Goal: Navigation & Orientation: Find specific page/section

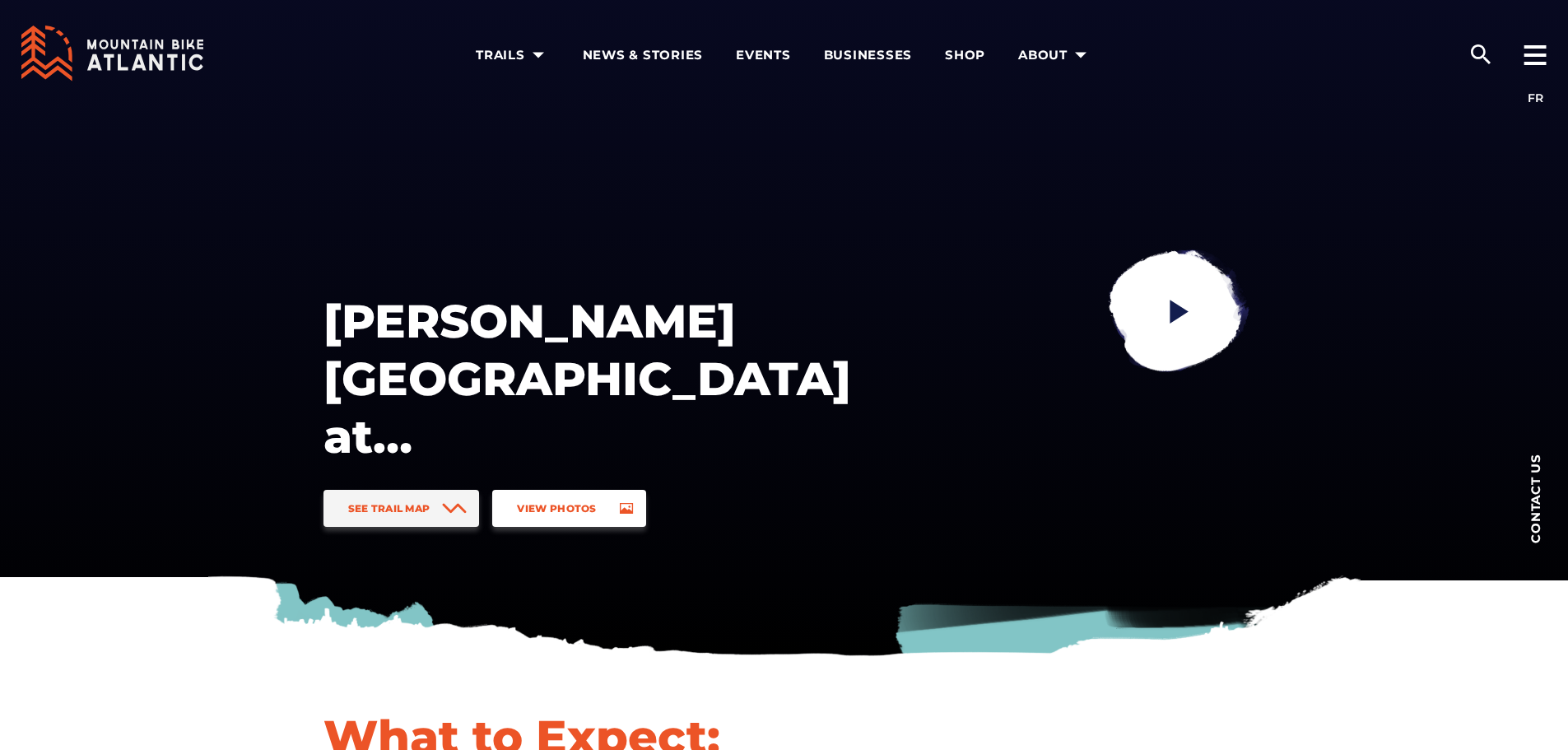
click at [584, 508] on span "View Photos" at bounding box center [556, 509] width 79 height 12
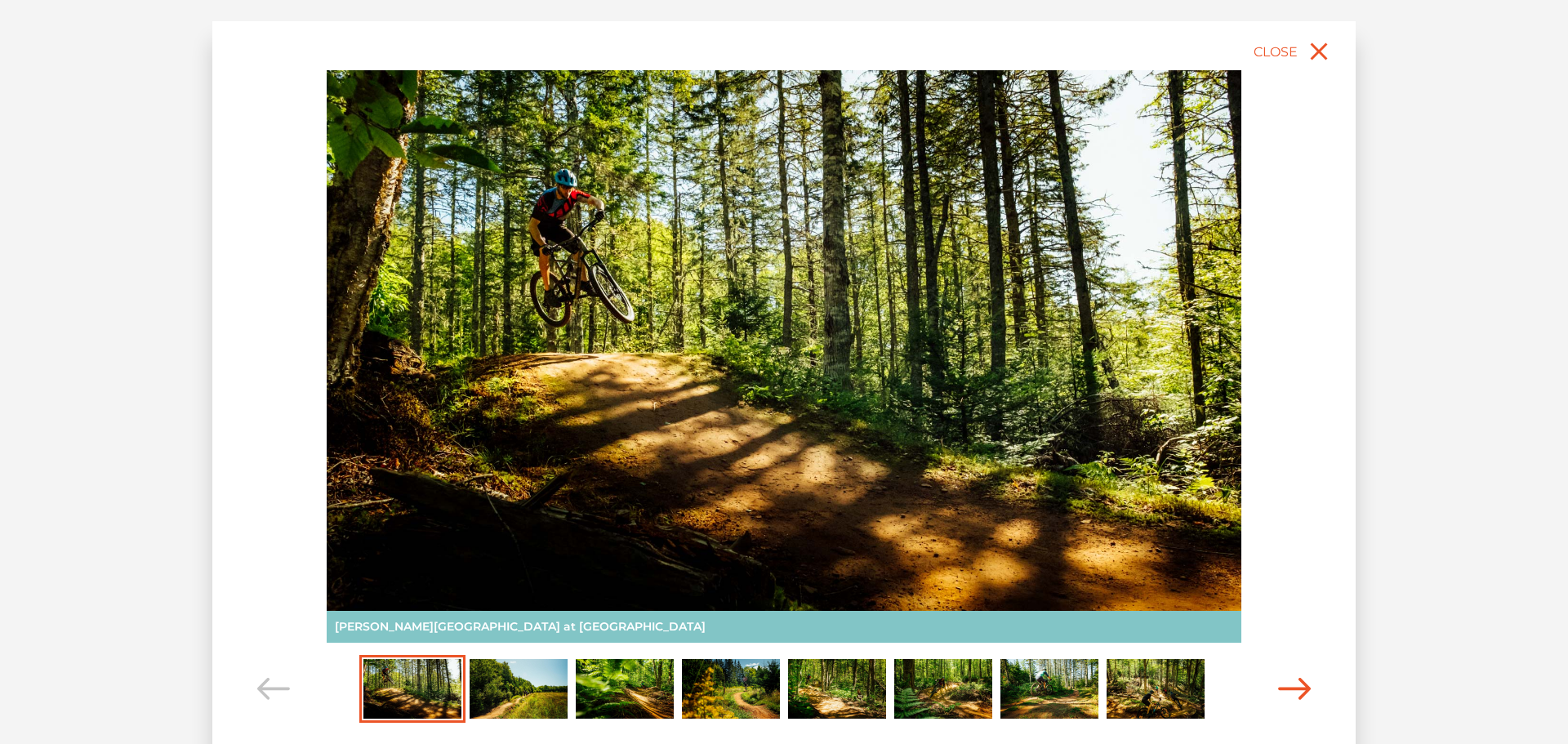
click at [1298, 685] on icon "Carousel Navigation" at bounding box center [1293, 688] width 32 height 22
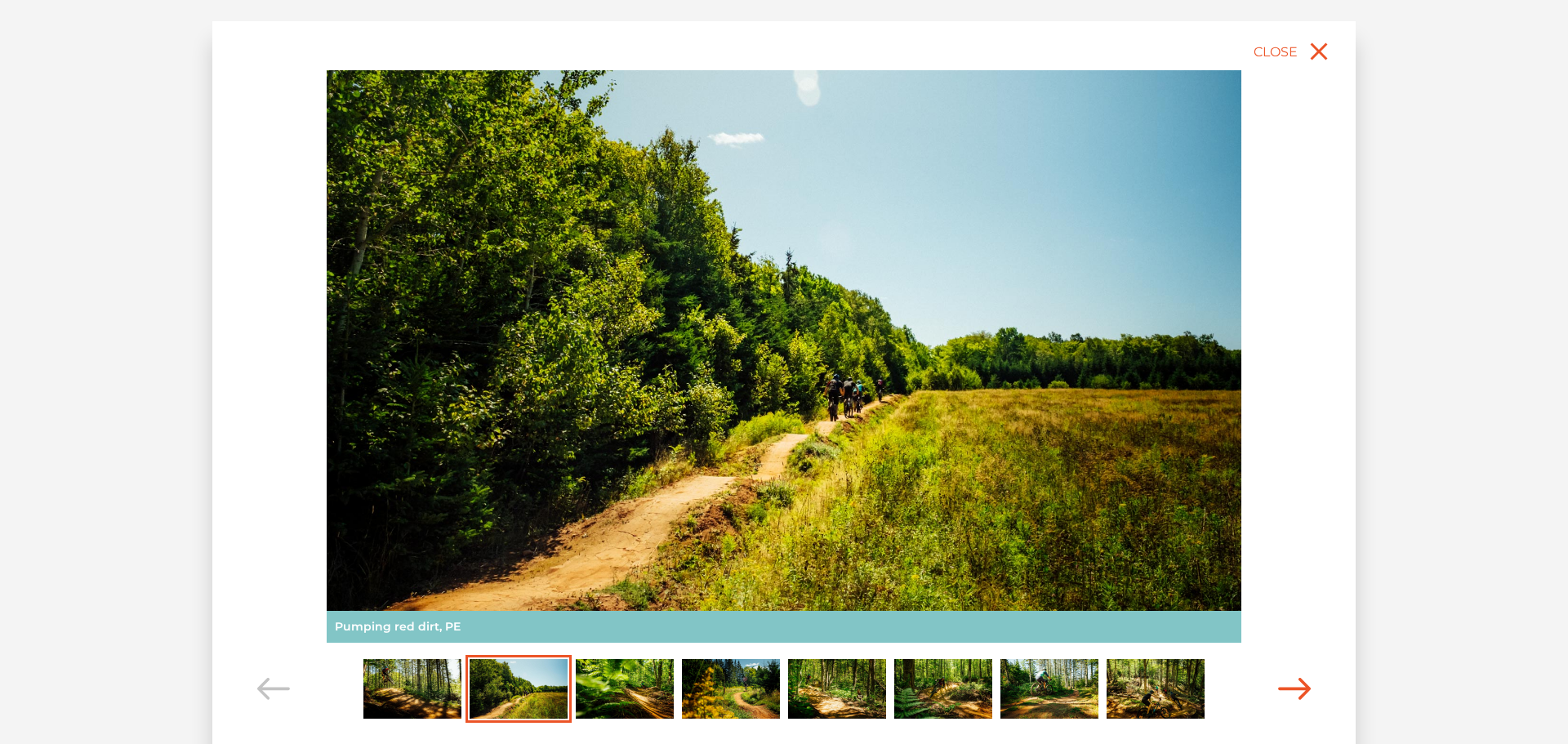
click at [1298, 685] on icon "Carousel Navigation" at bounding box center [1293, 688] width 32 height 22
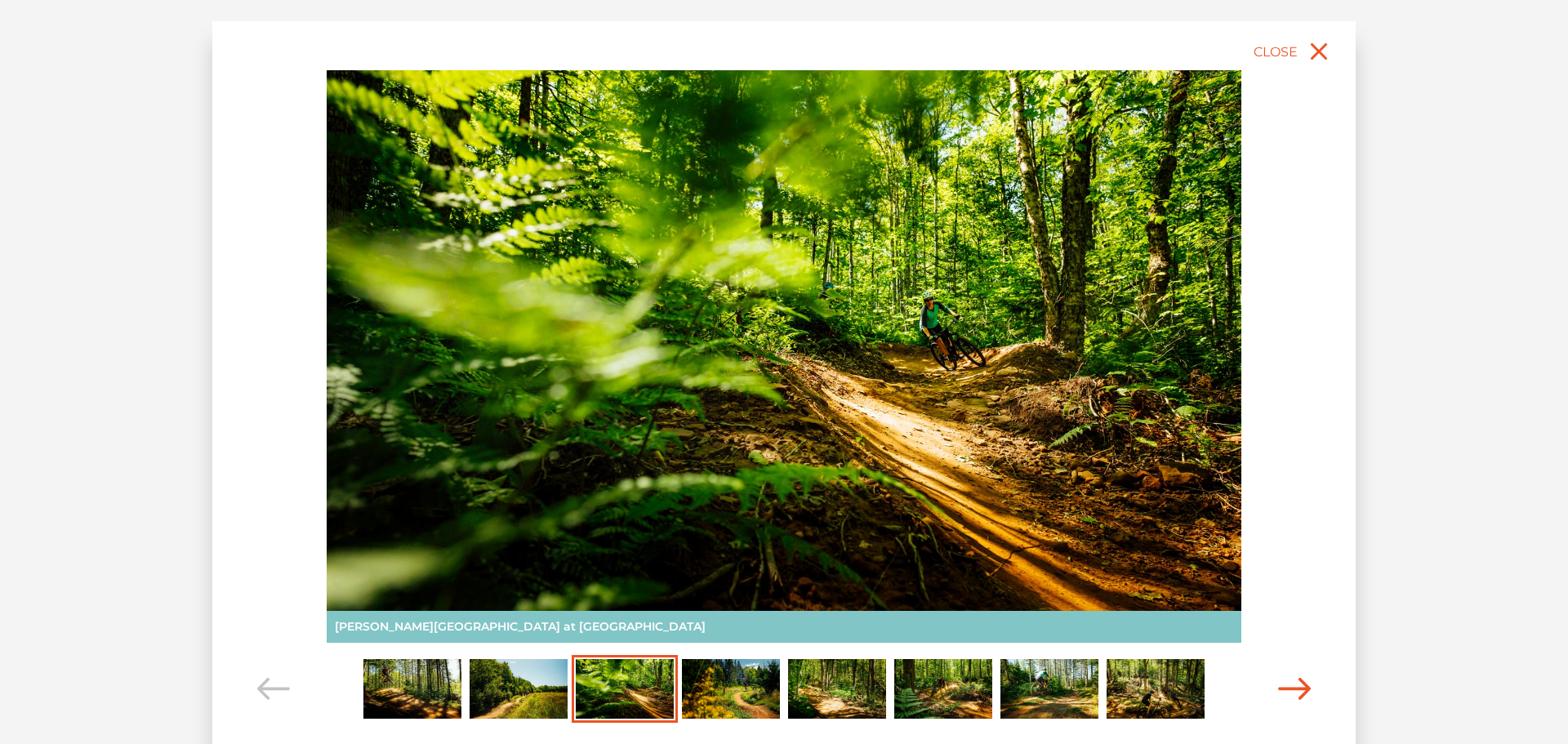
click at [1298, 685] on icon "Carousel Navigation" at bounding box center [1293, 688] width 32 height 22
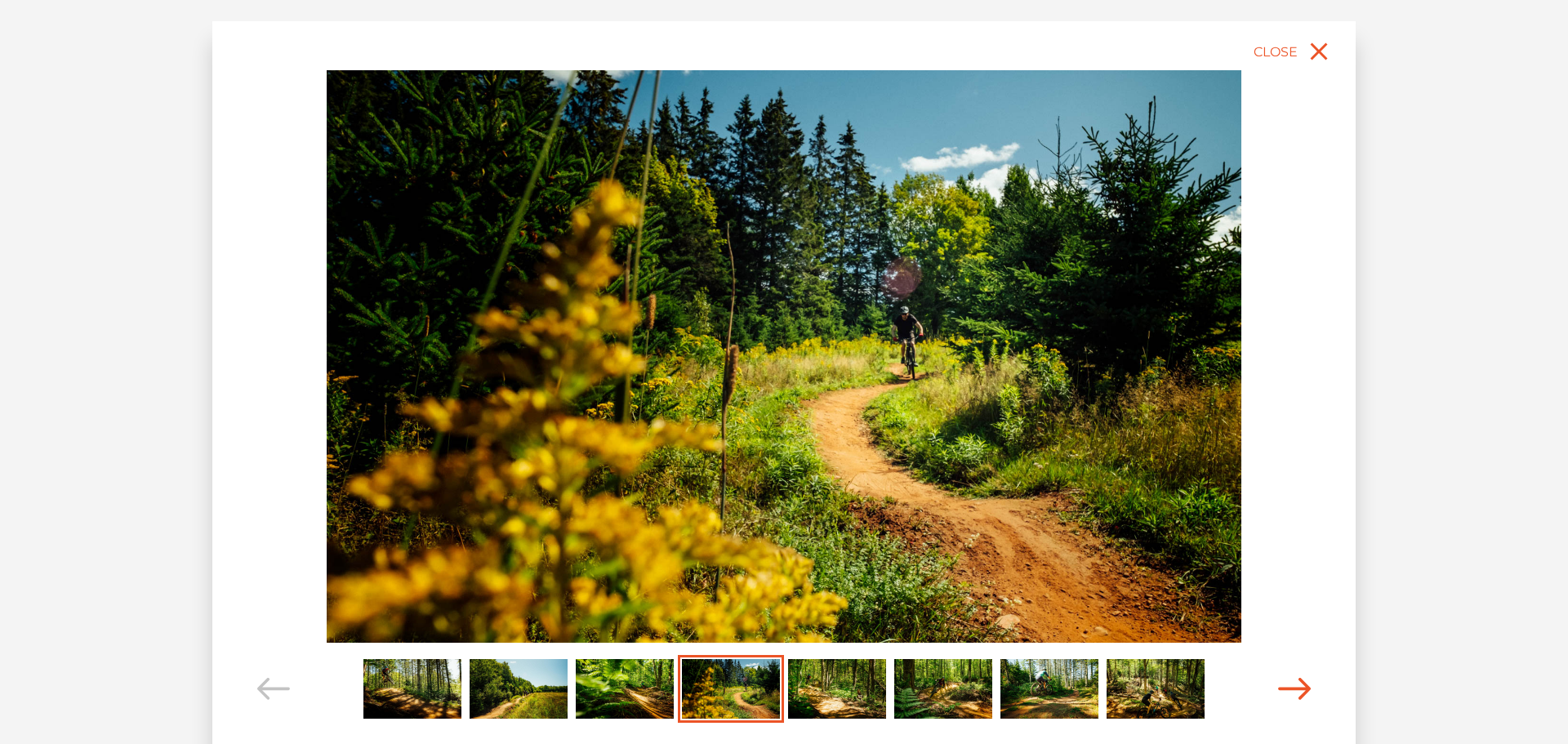
click at [1298, 685] on icon "Carousel Navigation" at bounding box center [1293, 688] width 32 height 22
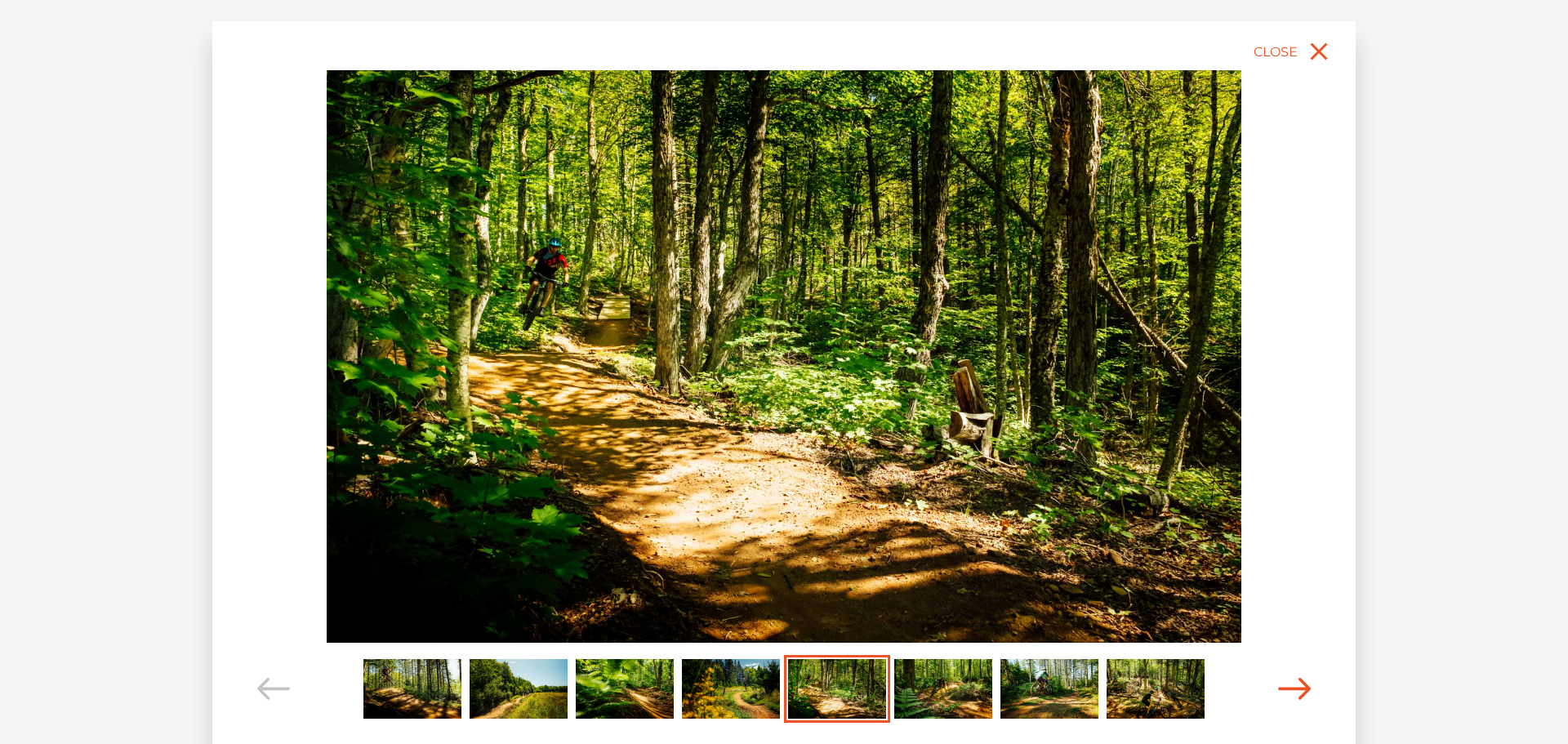
click at [1298, 685] on icon "Carousel Navigation" at bounding box center [1293, 688] width 32 height 22
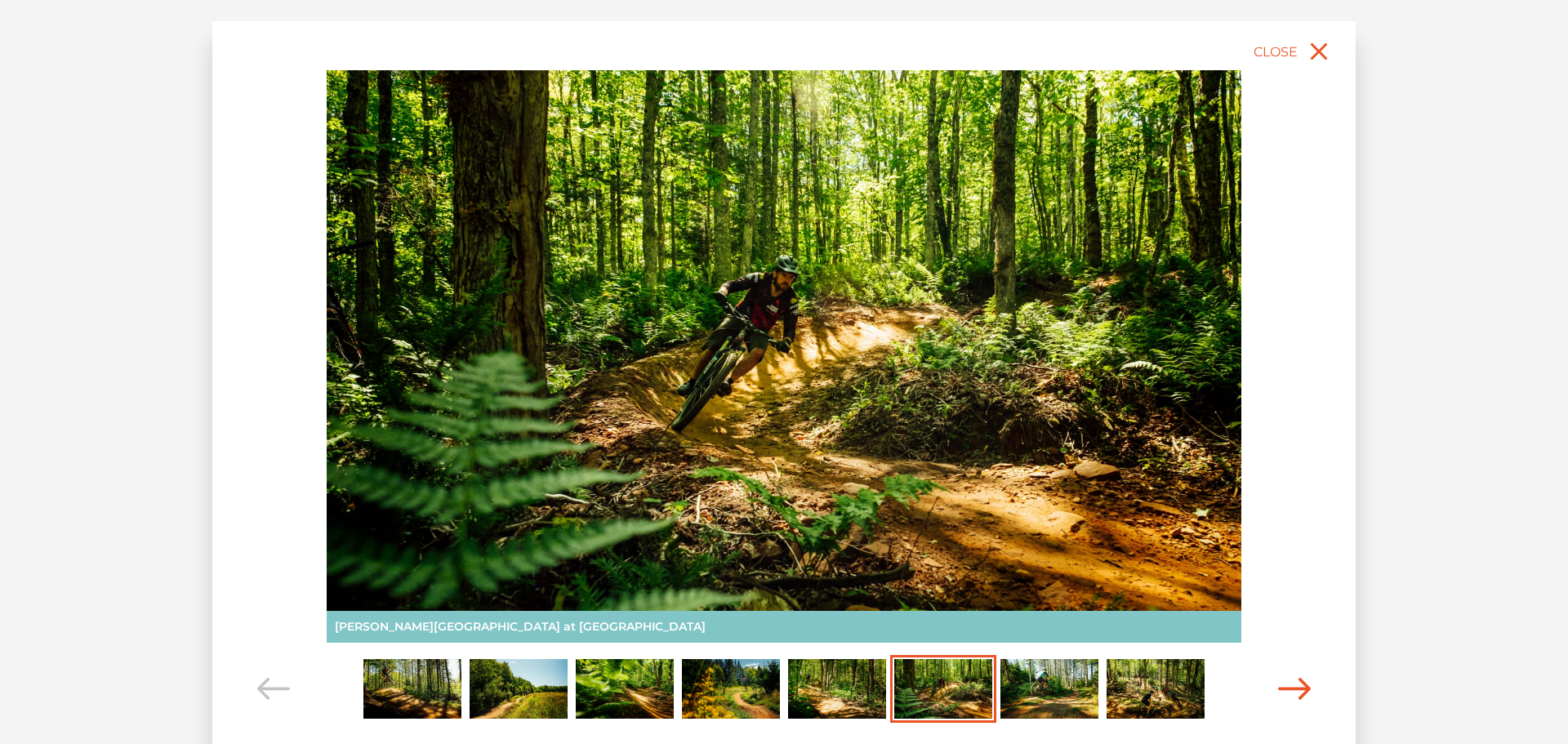
click at [1298, 685] on icon "Carousel Navigation" at bounding box center [1293, 688] width 32 height 22
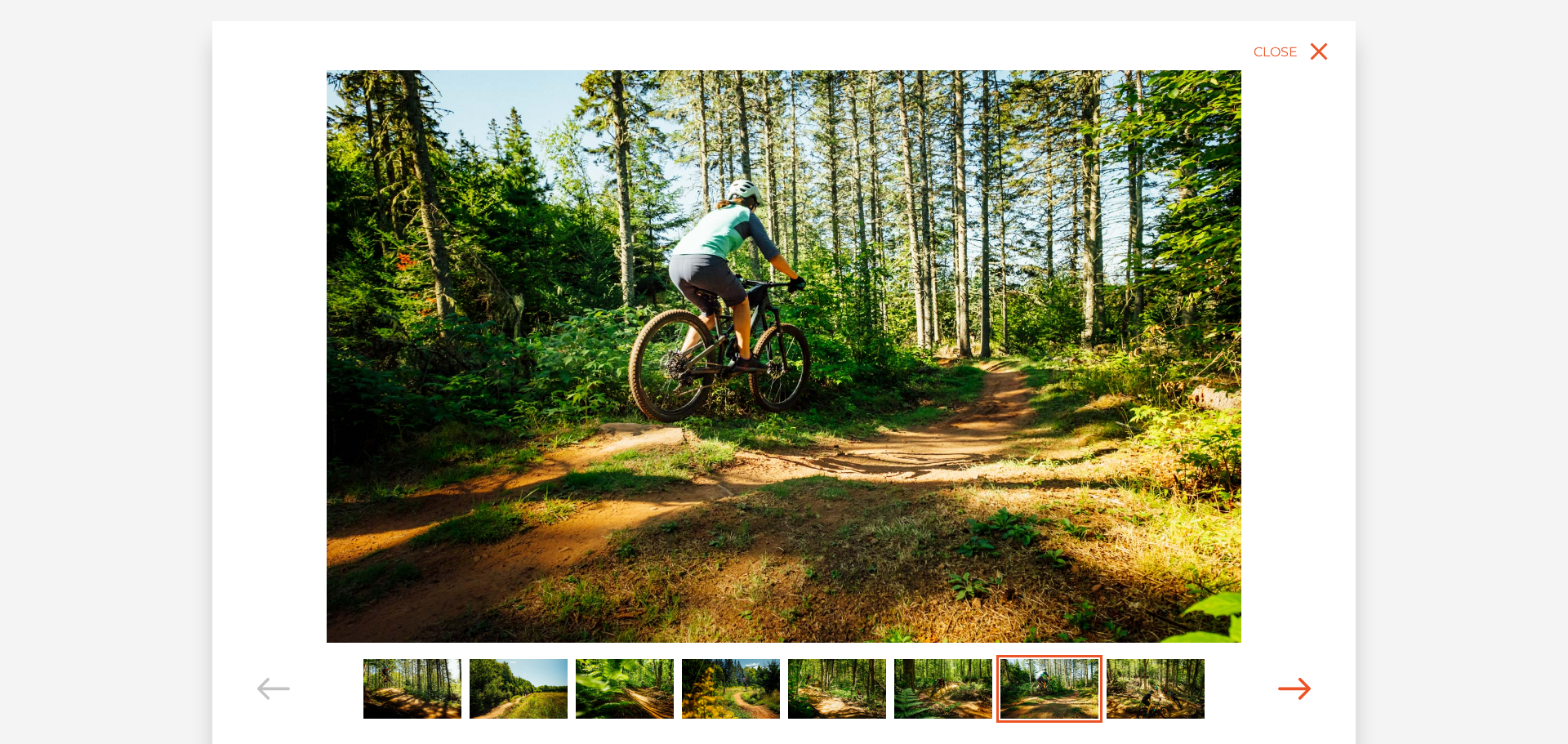
click at [1298, 685] on icon "Carousel Navigation" at bounding box center [1293, 688] width 32 height 22
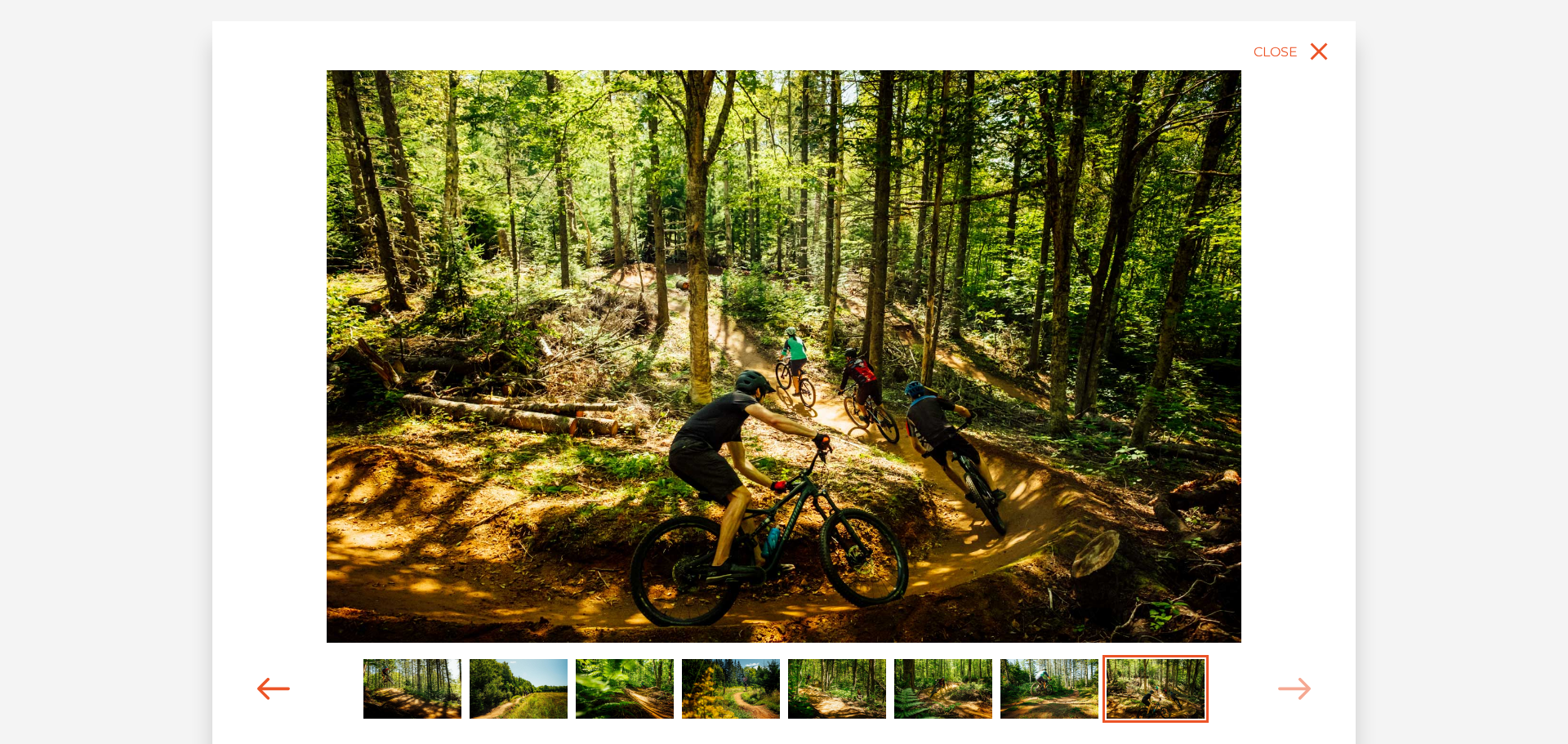
click at [262, 688] on icon "Carousel Navigation" at bounding box center [273, 688] width 32 height 22
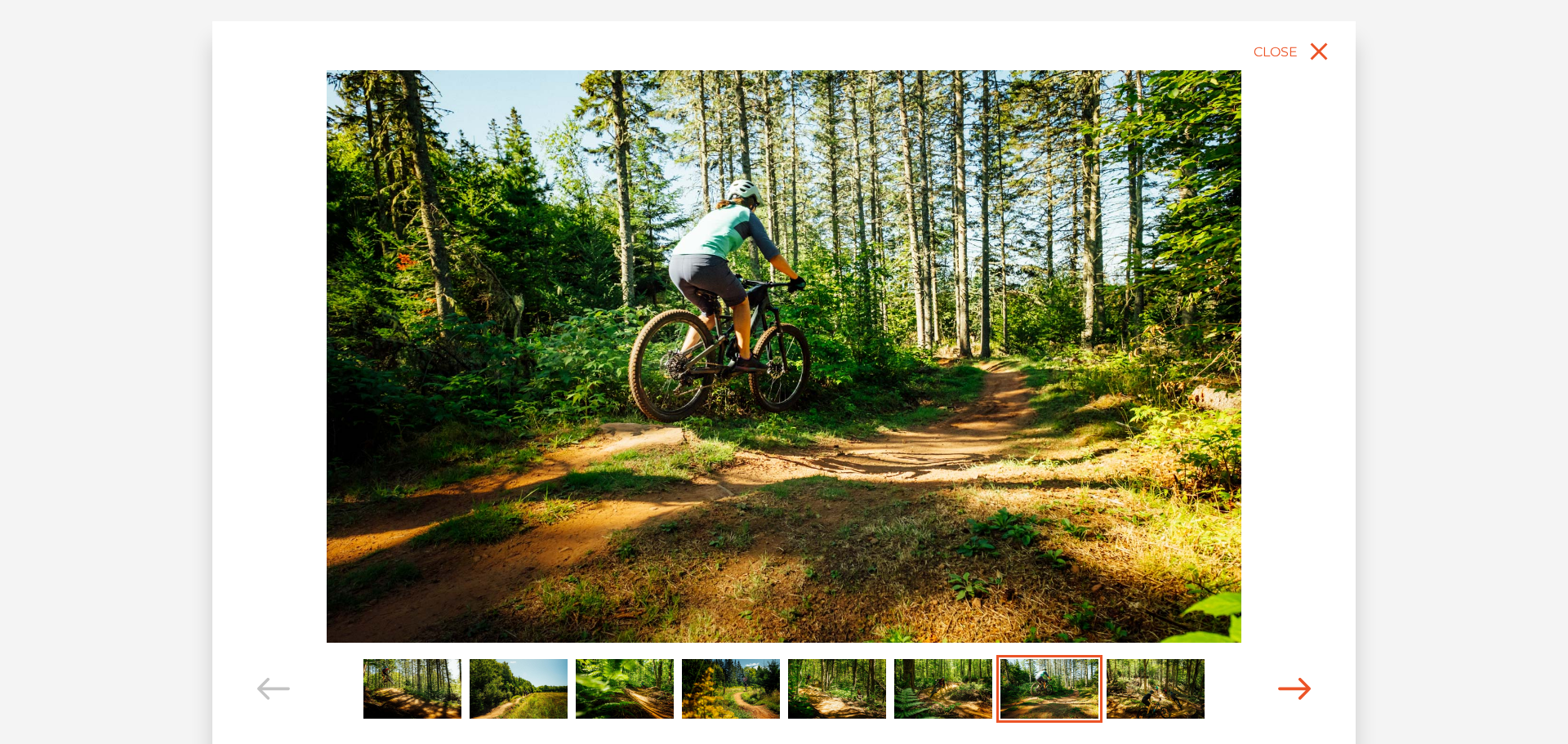
click at [1304, 677] on span "Carousel Navigation" at bounding box center [1293, 689] width 32 height 68
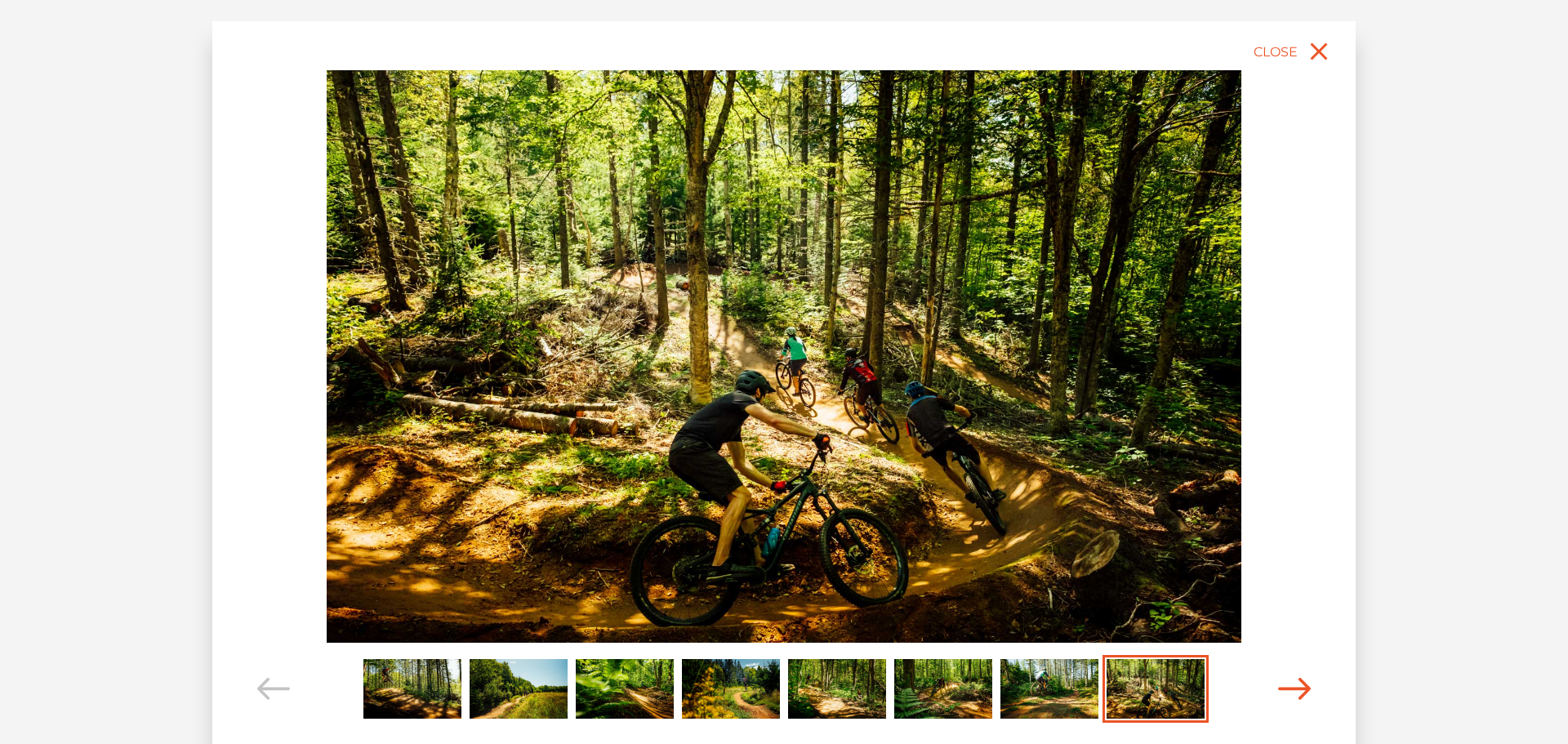
click at [1304, 677] on span "Carousel Navigation" at bounding box center [1293, 689] width 32 height 68
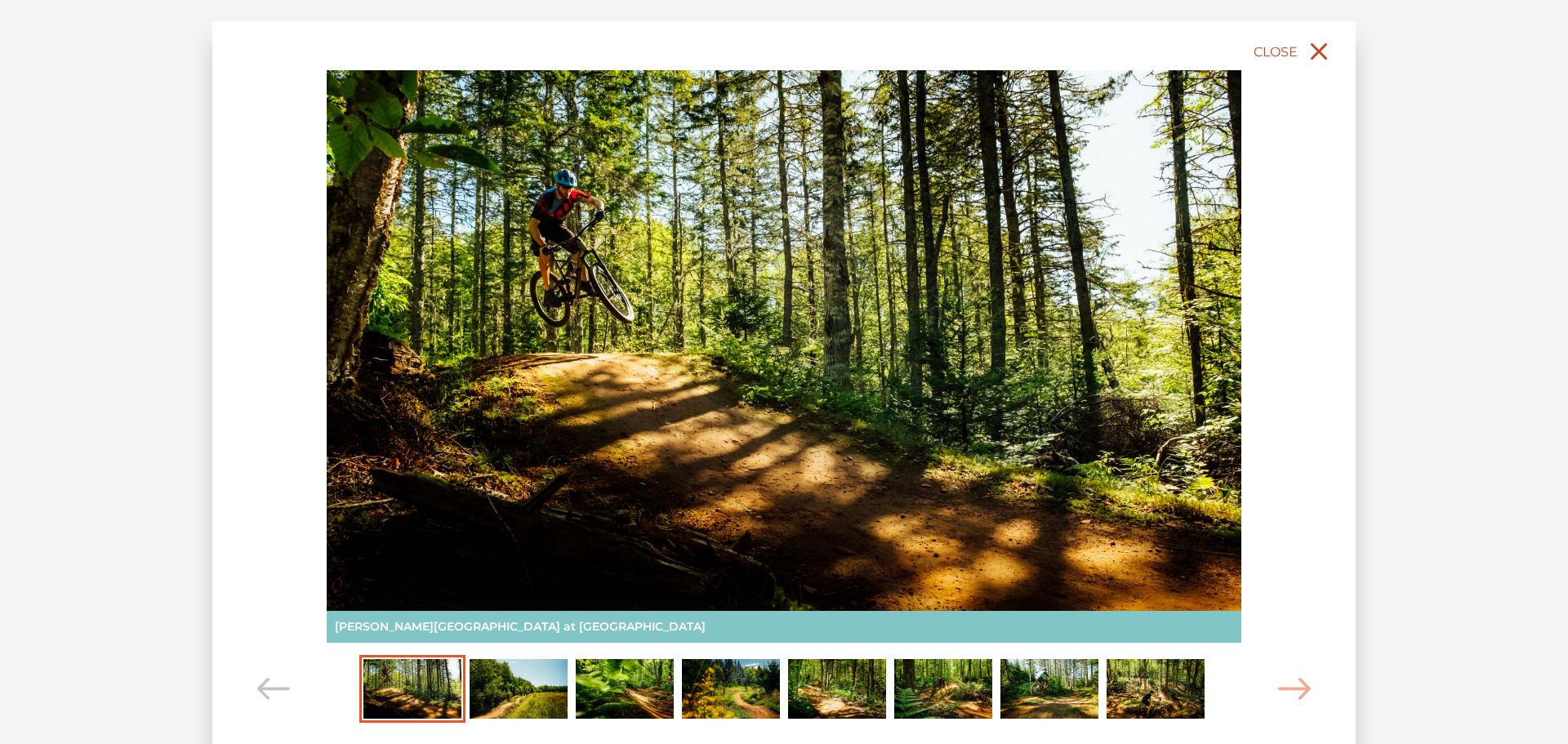
click at [1314, 52] on icon "close" at bounding box center [1319, 52] width 30 height 30
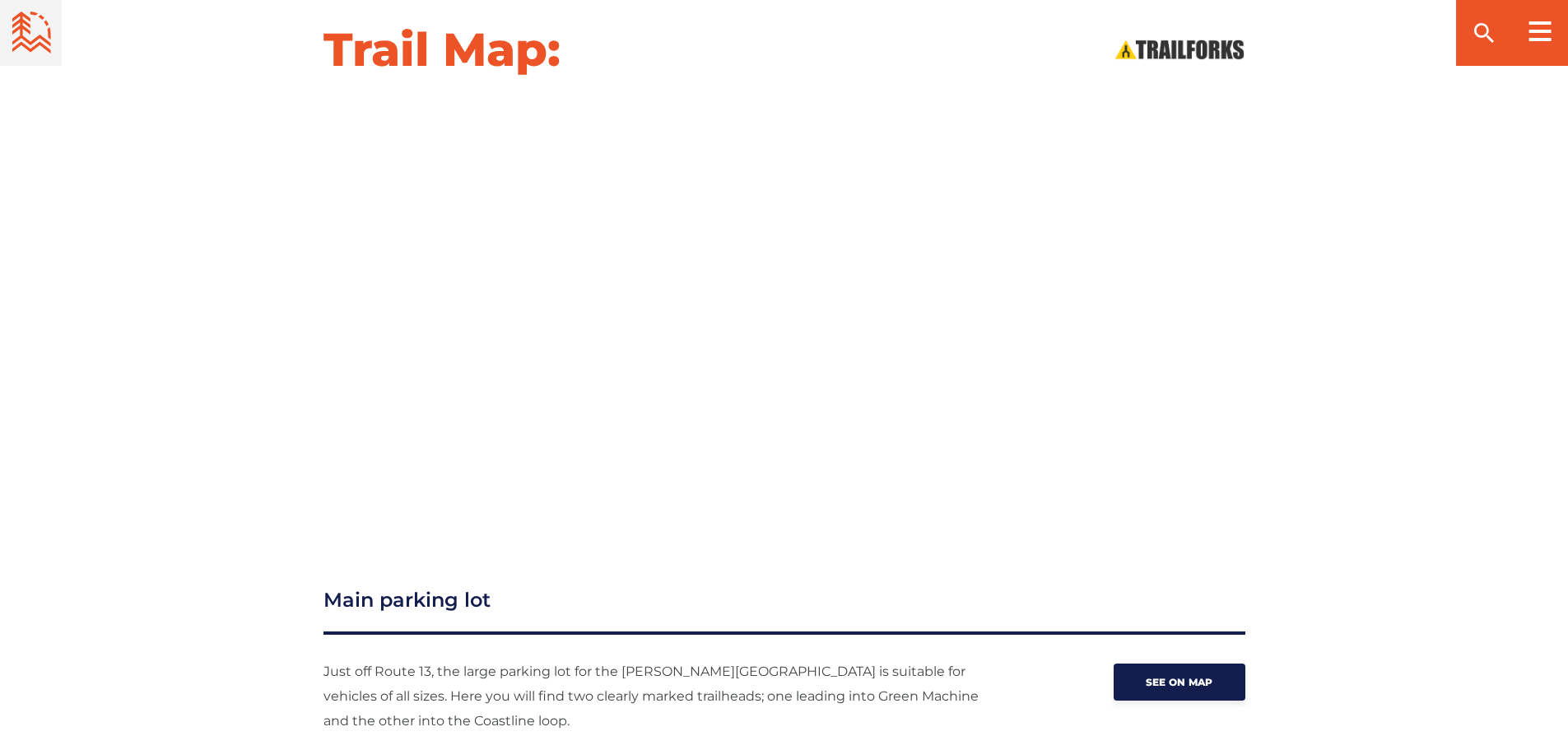
scroll to position [1728, 0]
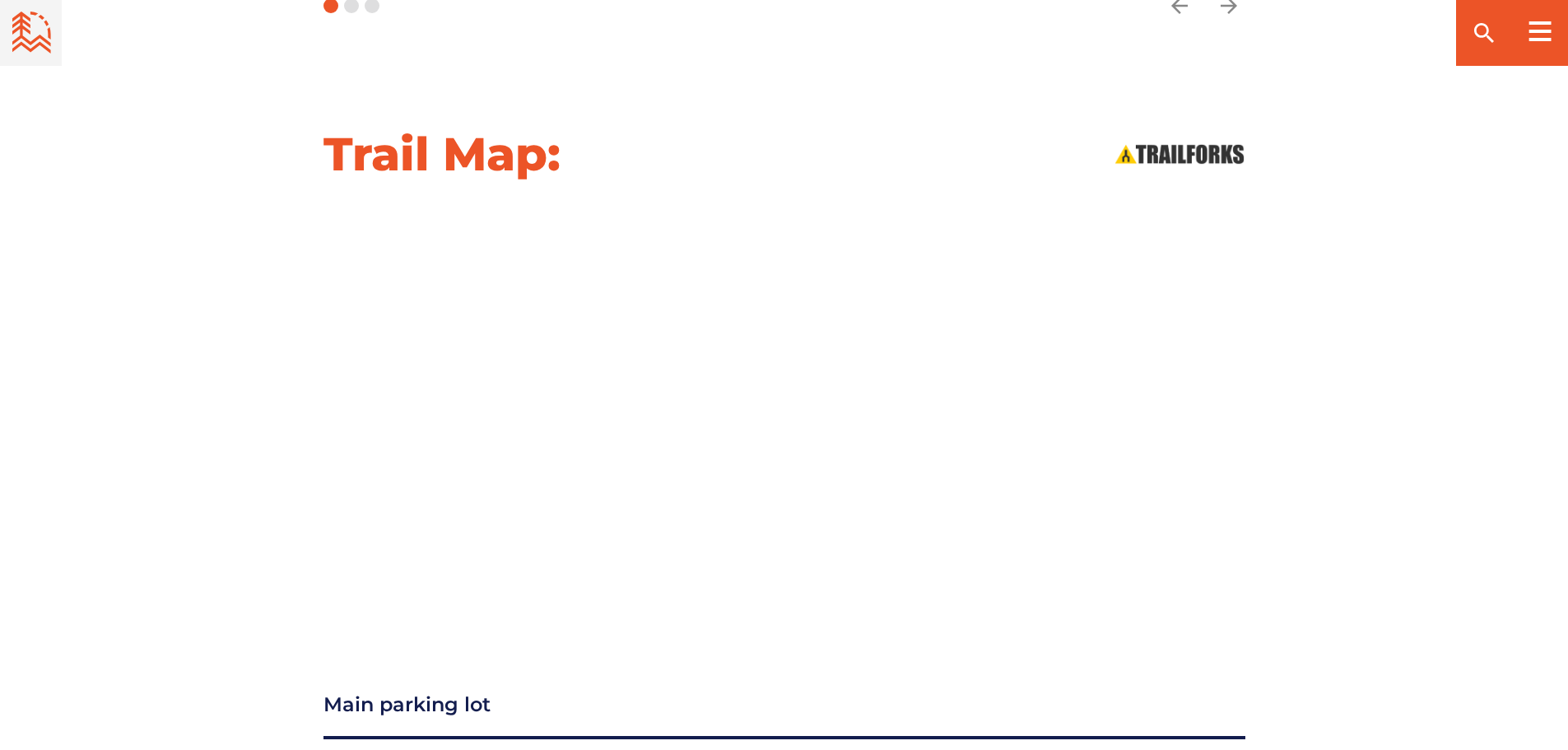
drag, startPoint x: 268, startPoint y: 354, endPoint x: 237, endPoint y: 220, distance: 137.5
click at [237, 220] on div at bounding box center [784, 415] width 1152 height 417
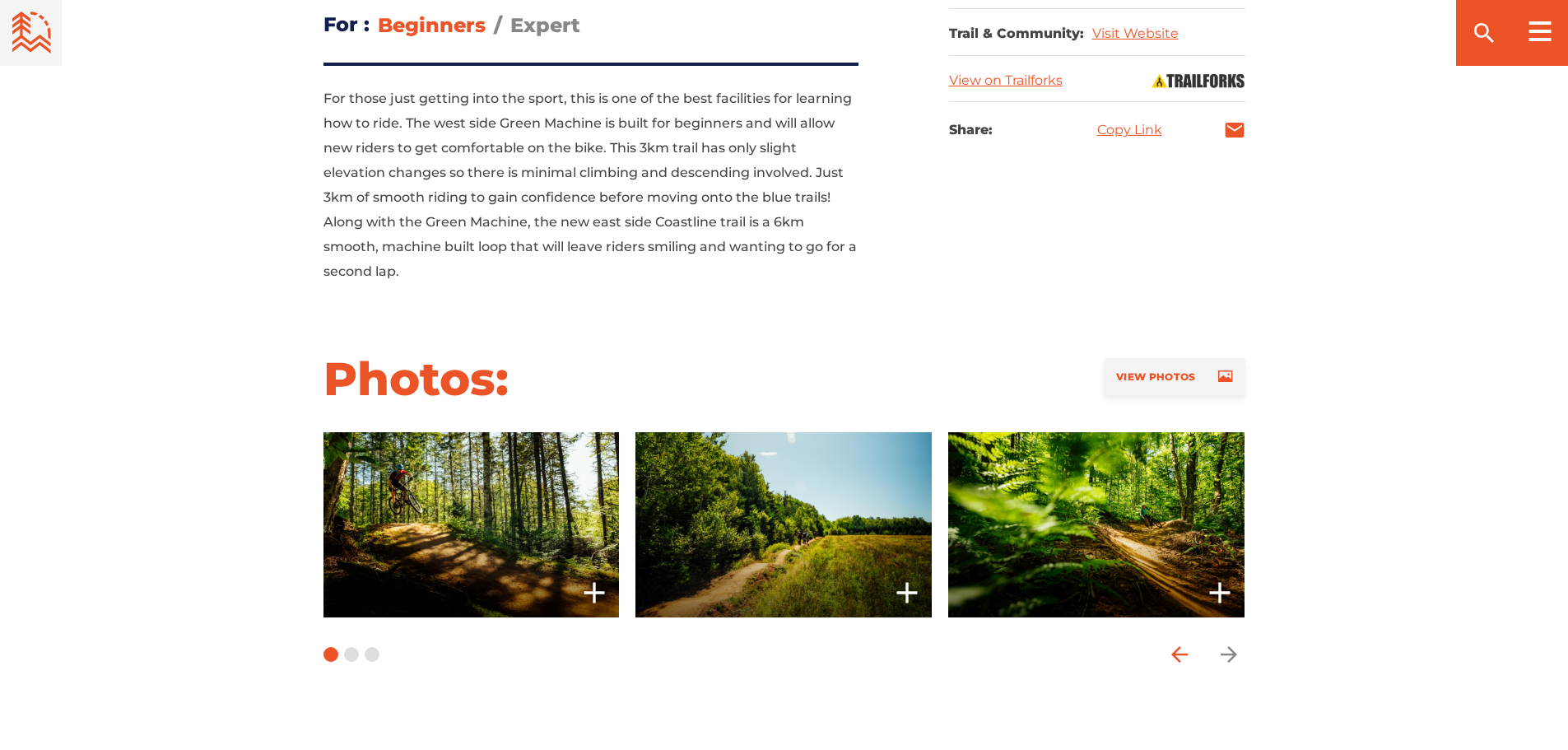
scroll to position [1070, 0]
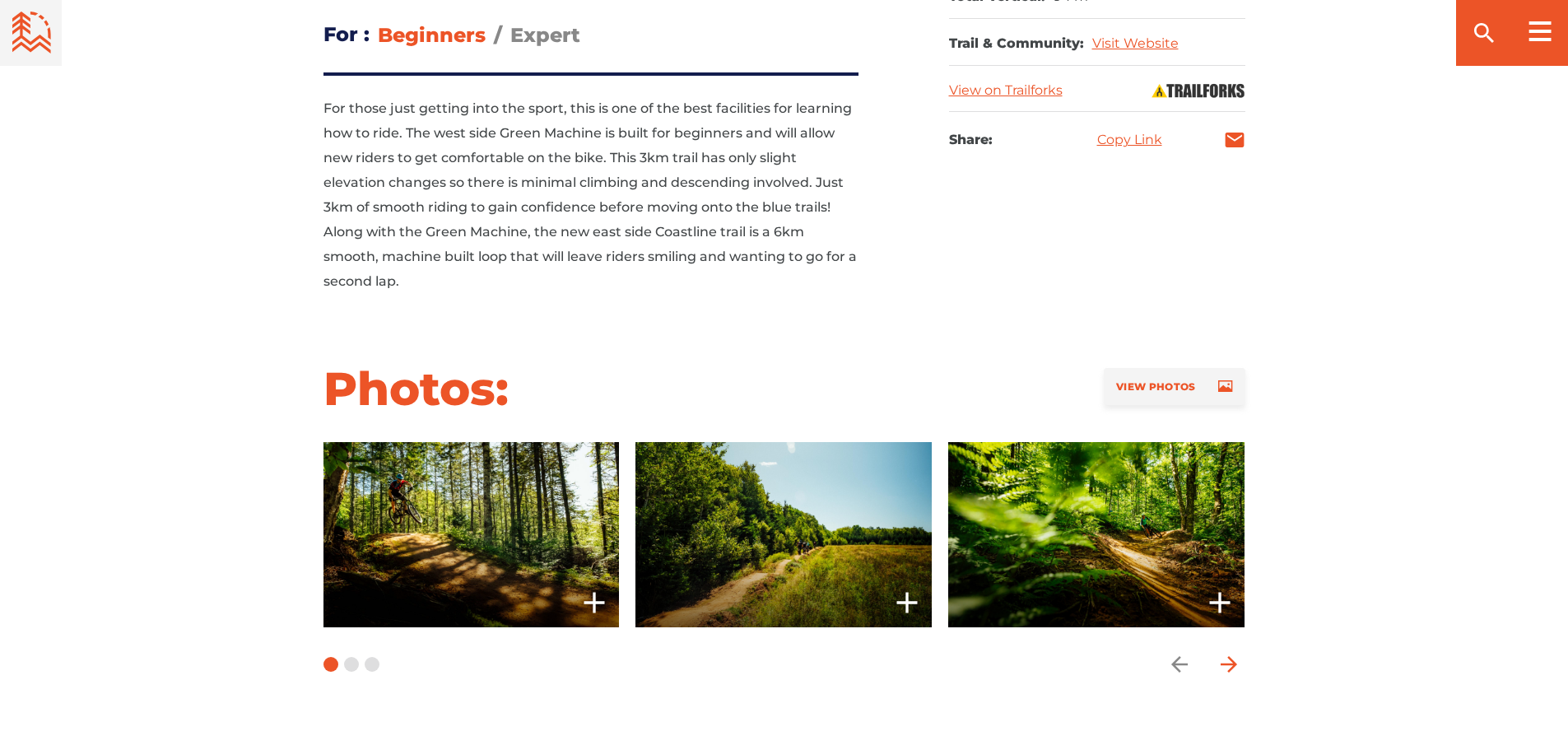
click at [1227, 657] on icon "arrow forward" at bounding box center [1229, 665] width 25 height 25
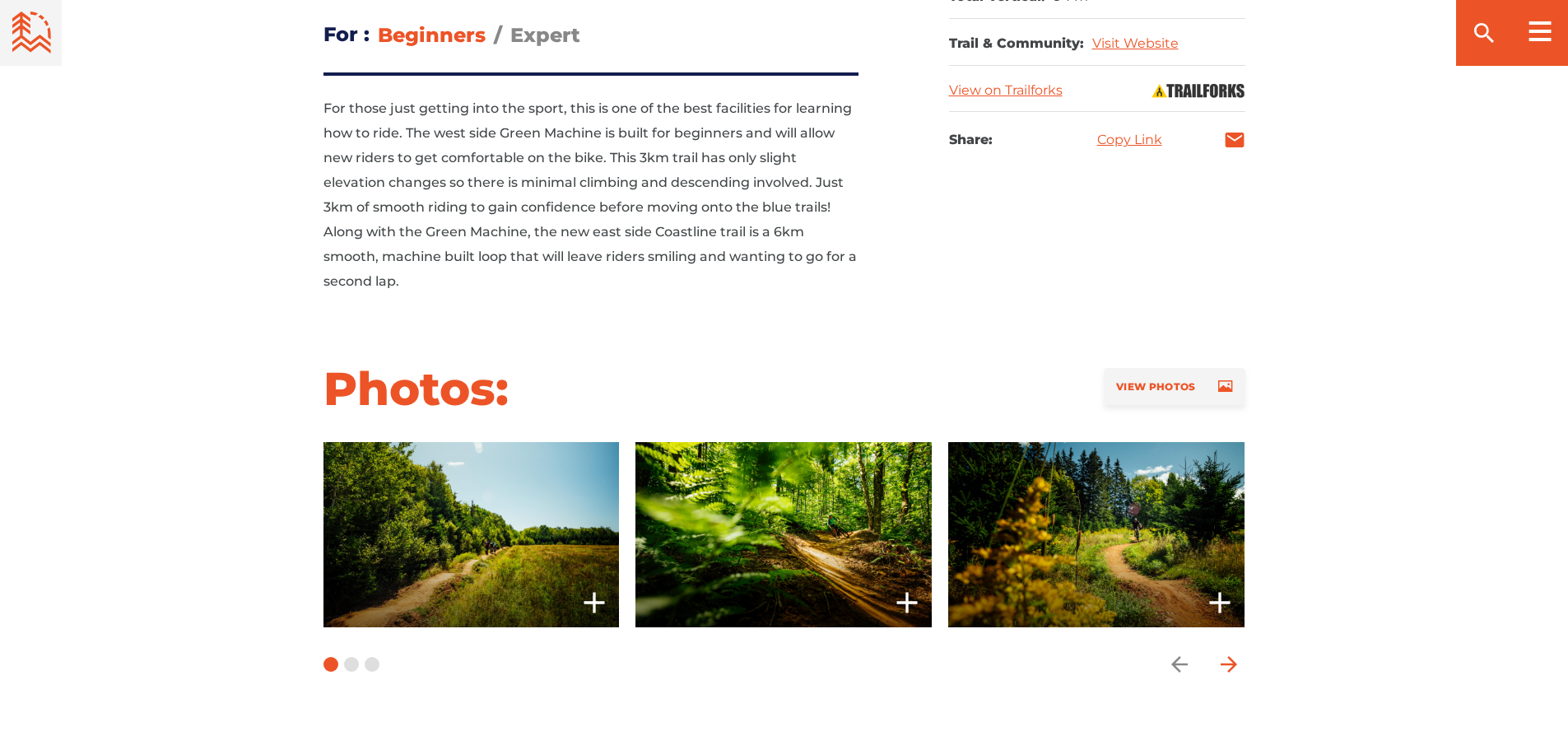
click at [1227, 657] on icon "arrow forward" at bounding box center [1229, 665] width 25 height 25
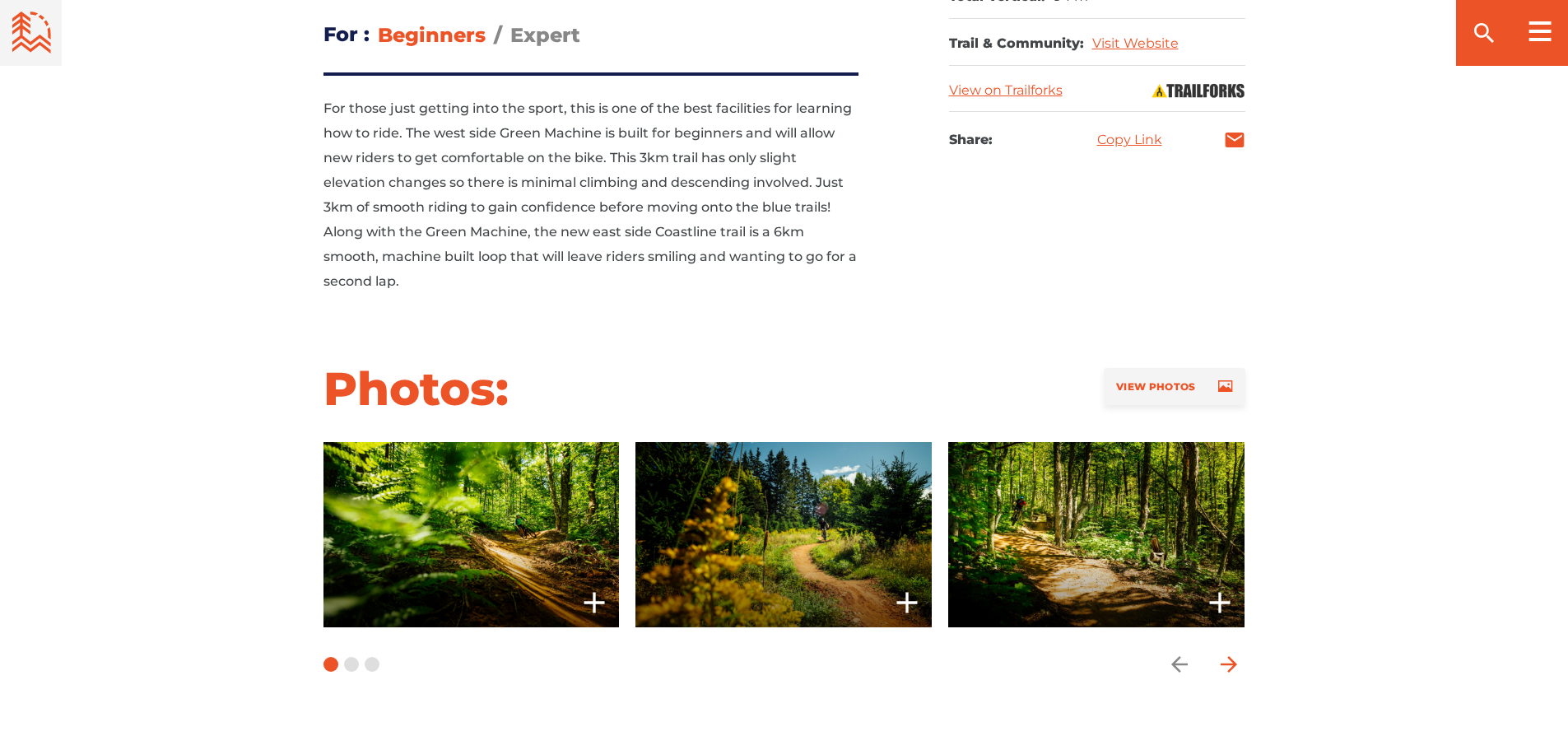
click at [1227, 657] on icon "arrow forward" at bounding box center [1229, 665] width 25 height 25
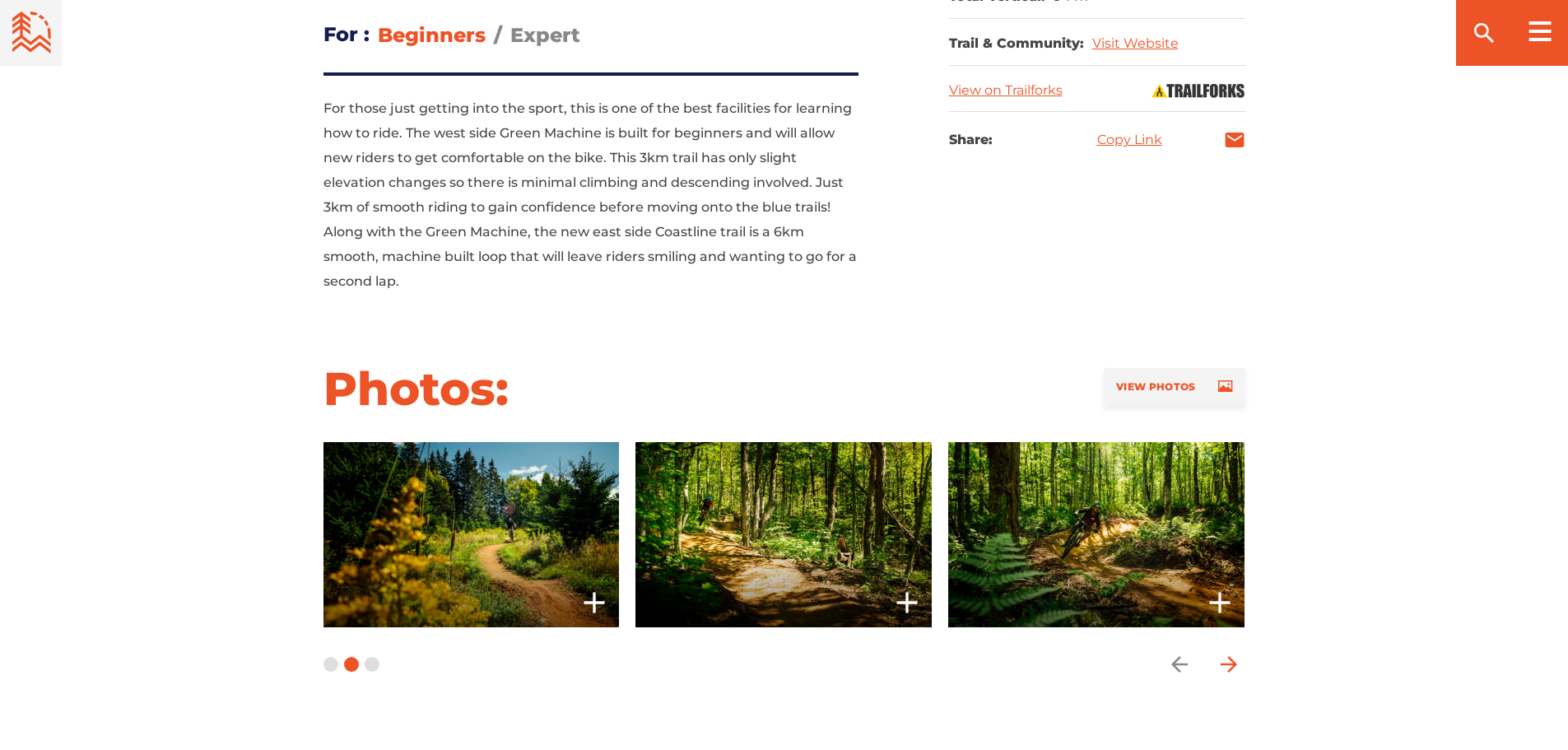
click at [1227, 657] on icon "arrow forward" at bounding box center [1229, 665] width 25 height 25
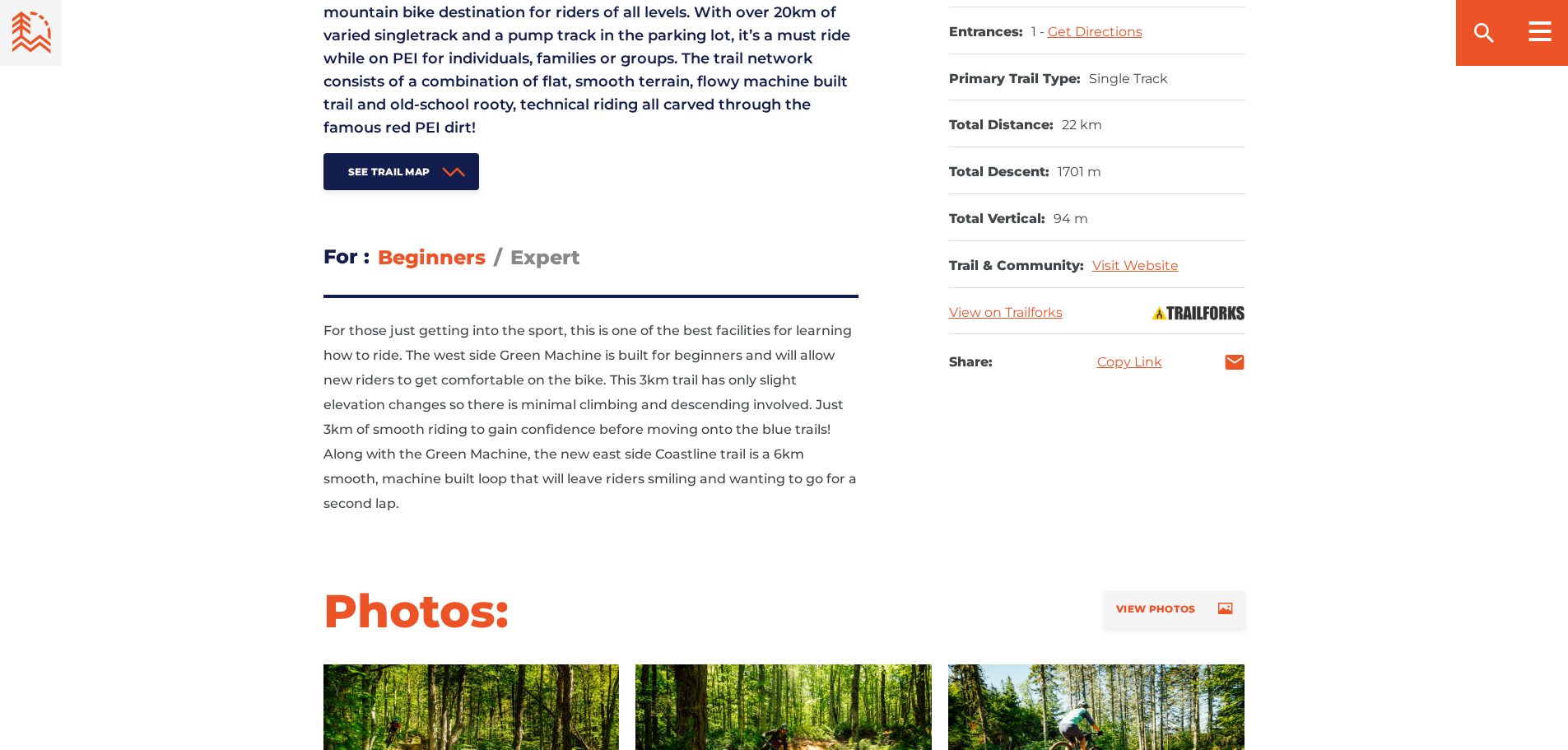
scroll to position [823, 0]
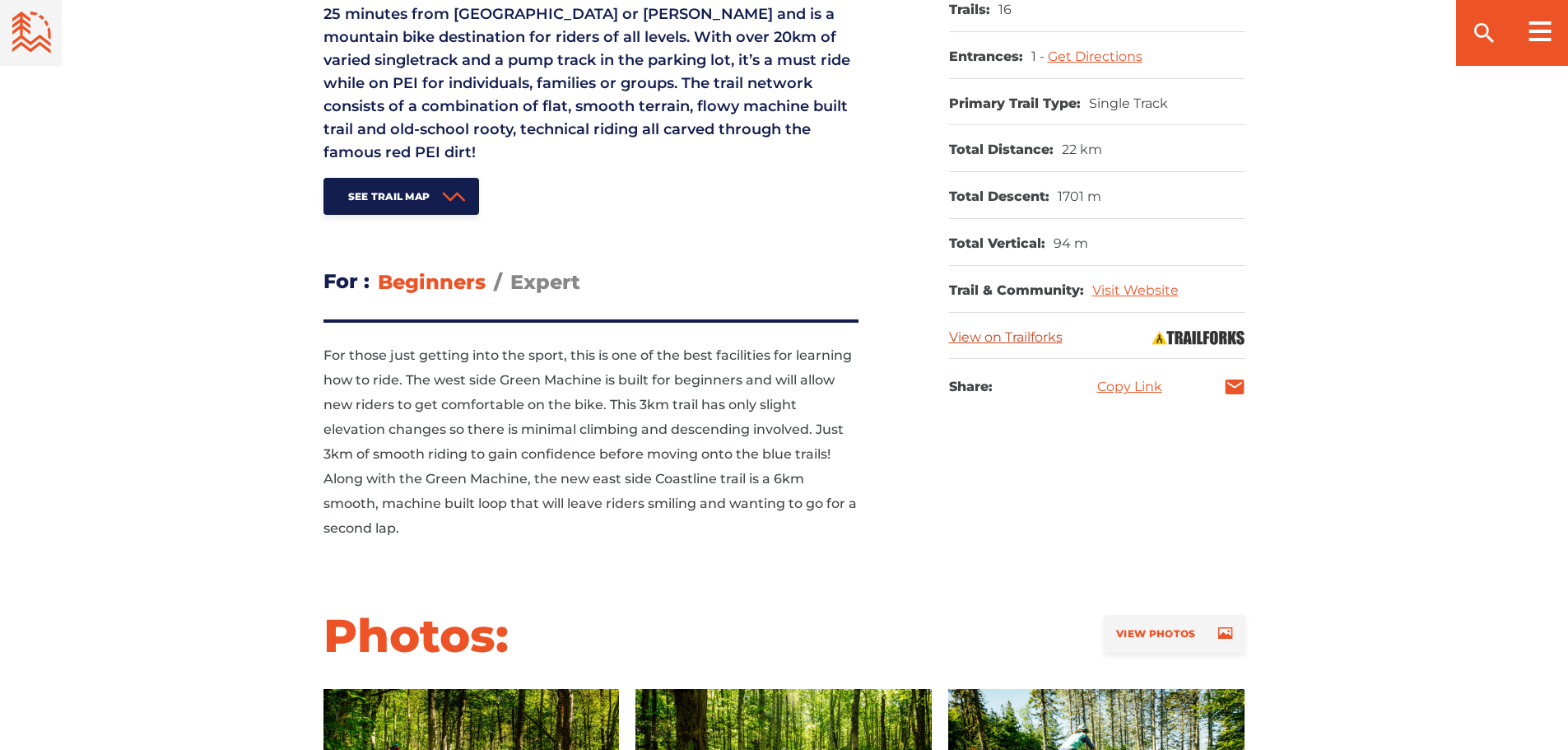
click at [989, 335] on link "View on Trailforks" at bounding box center [1006, 338] width 114 height 16
